Goal: Task Accomplishment & Management: Use online tool/utility

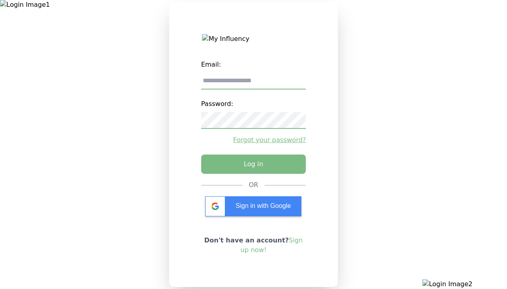
click at [254, 84] on input "email" at bounding box center [253, 81] width 105 height 17
type input "**********"
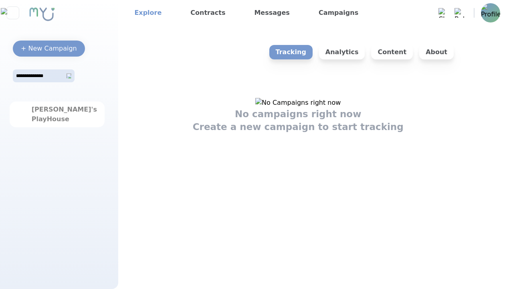
click at [145, 13] on link "Explore" at bounding box center [148, 12] width 34 height 13
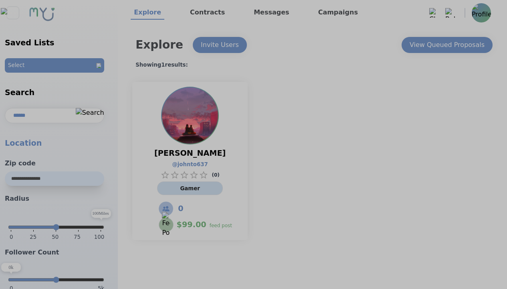
select select "*"
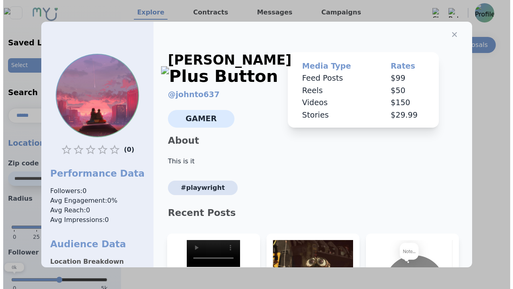
scroll to position [121, 0]
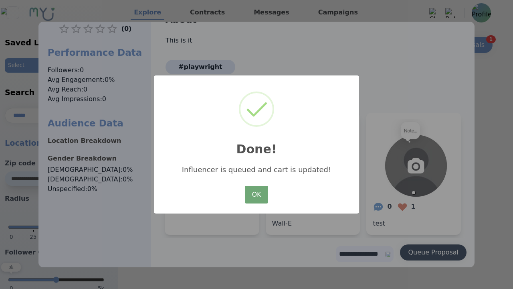
click at [256, 195] on button "OK" at bounding box center [256, 195] width 23 height 18
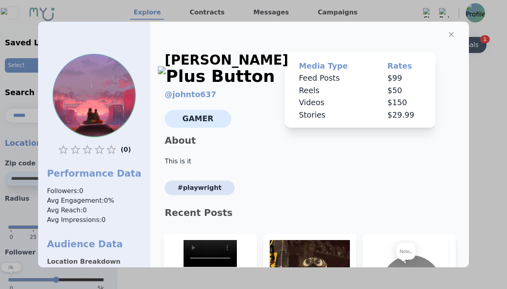
click at [449, 32] on icon "button" at bounding box center [451, 34] width 5 height 5
click at [447, 45] on div "View Queued Proposals" at bounding box center [441, 45] width 75 height 10
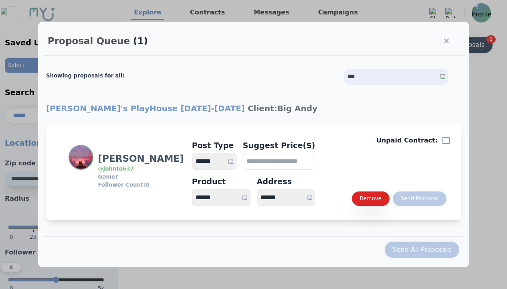
select select "*"
type input "***"
select select "*"
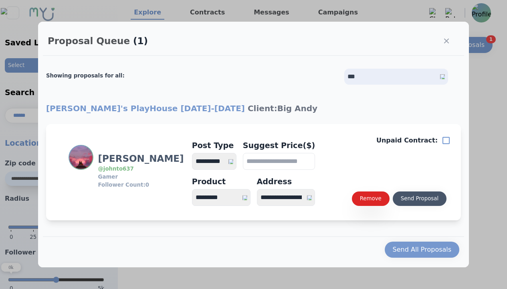
click at [420, 199] on div "Send Proposal" at bounding box center [420, 199] width 38 height 8
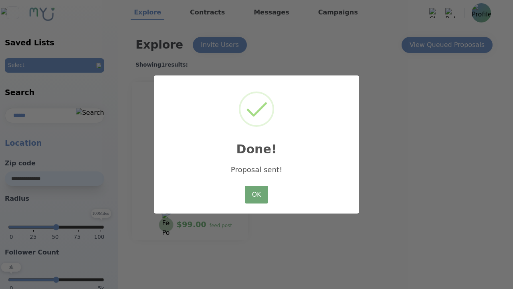
click at [256, 195] on button "OK" at bounding box center [256, 195] width 23 height 18
